Goal: Transaction & Acquisition: Purchase product/service

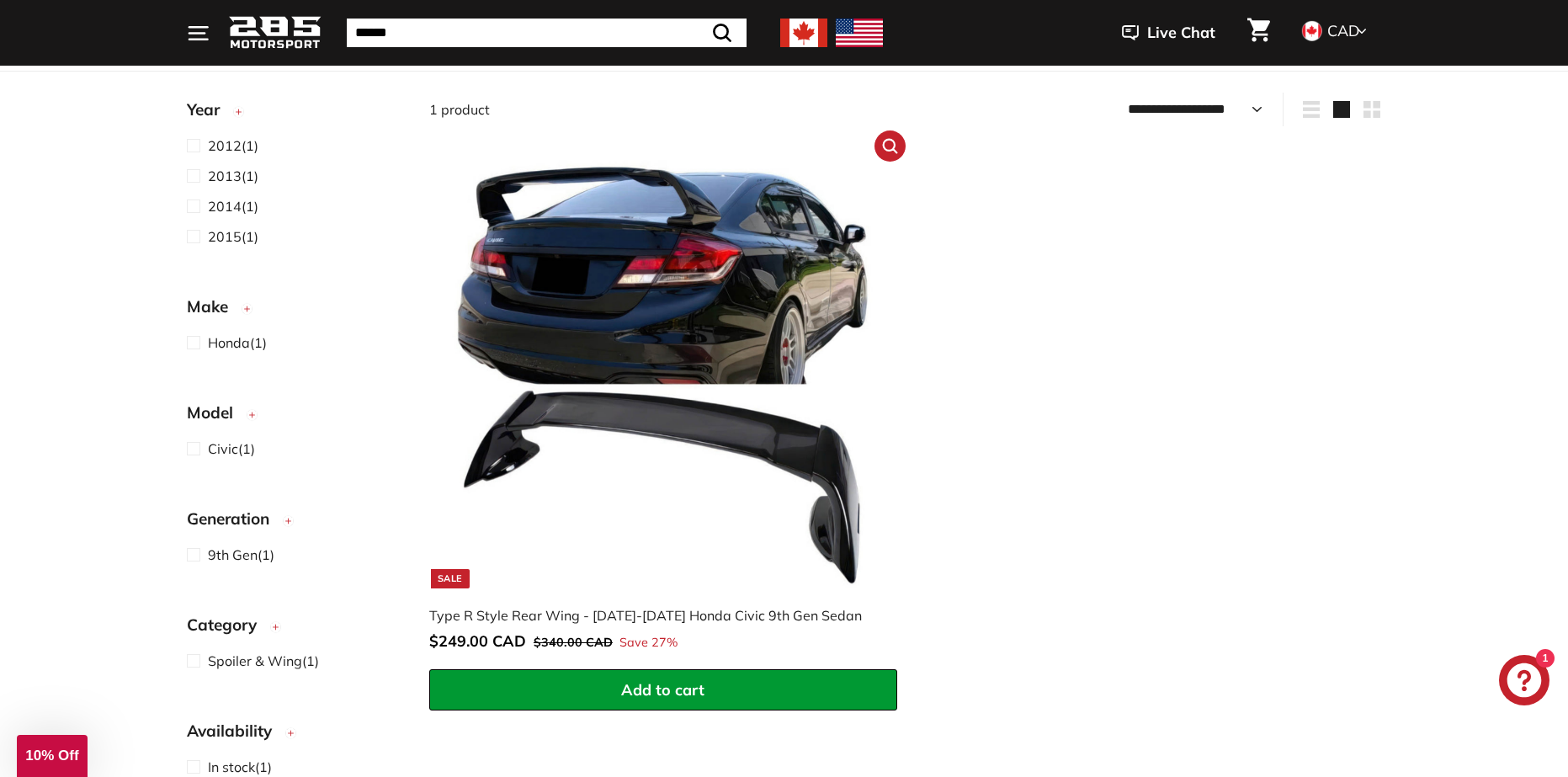
click at [716, 692] on button "Add to cart" at bounding box center [663, 690] width 468 height 42
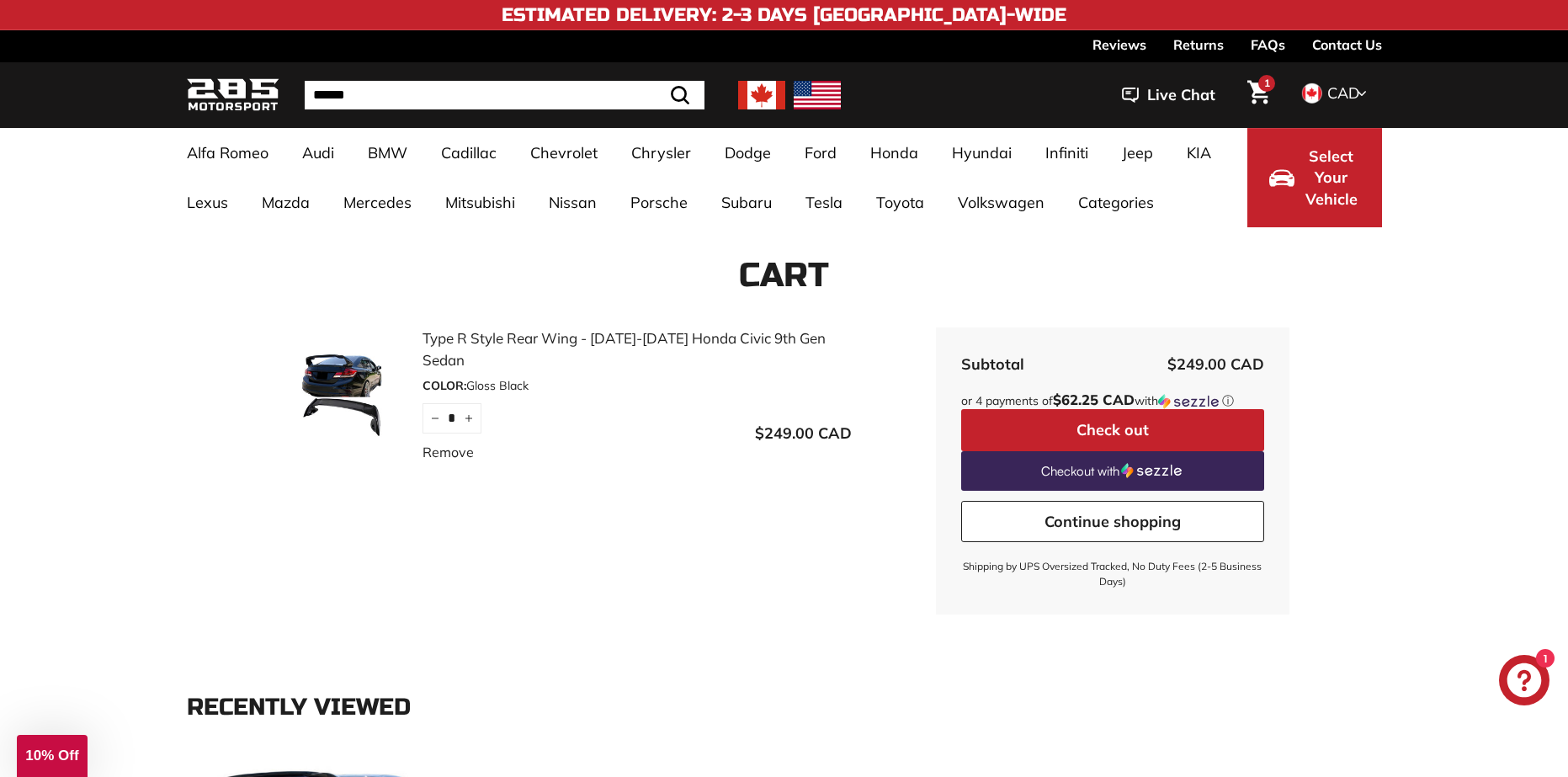
click at [1339, 339] on form "Type R Style Rear Wing - 2012-2015 Honda Civic 9th Gen Sedan COLOR: Gloss Black…" at bounding box center [784, 472] width 1195 height 287
click at [1277, 194] on button "Select Your Vehicle" at bounding box center [1314, 177] width 135 height 99
click at [1359, 294] on div "Cart Type R Style Rear Wing - 2012-2015 Honda Civic 9th Gen Sedan COLOR: Gloss …" at bounding box center [784, 435] width 1263 height 416
click at [1361, 176] on button "Select Your Vehicle" at bounding box center [1314, 177] width 135 height 99
click at [1361, 277] on h1 "Cart" at bounding box center [784, 274] width 1195 height 37
